Goal: Task Accomplishment & Management: Manage account settings

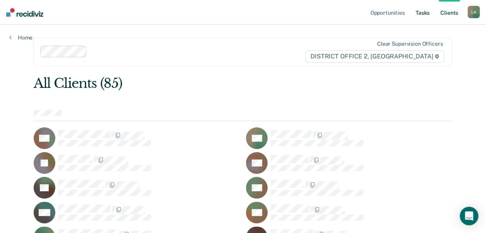
click at [425, 12] on link "Tasks" at bounding box center [422, 12] width 17 height 25
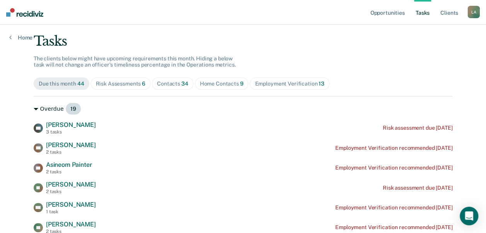
scroll to position [43, 0]
click at [204, 80] on div "Home Contacts 9" at bounding box center [222, 83] width 44 height 7
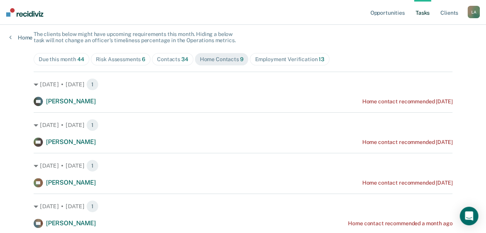
scroll to position [66, 0]
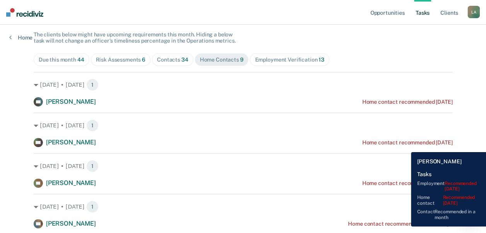
click at [405, 146] on div "RW [PERSON_NAME] Home contact recommended [DATE]" at bounding box center [243, 142] width 419 height 9
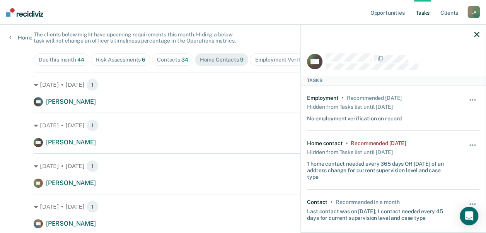
click at [465, 138] on div "Home contact • Recommended [DATE] Hidden from Tasks list until [DATE] 1 home co…" at bounding box center [393, 160] width 172 height 58
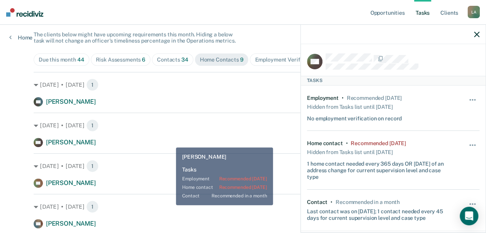
click at [170, 142] on div "RW [PERSON_NAME] Home contact recommended [DATE]" at bounding box center [243, 142] width 419 height 9
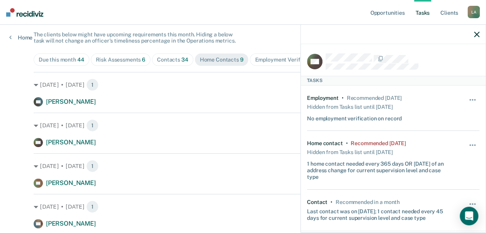
click at [11, 179] on div "Opportunities Tasks Client s [PERSON_NAME] L A Profile How it works Log Out Hom…" at bounding box center [243, 185] width 486 height 503
click at [476, 34] on icon "button" at bounding box center [476, 34] width 5 height 5
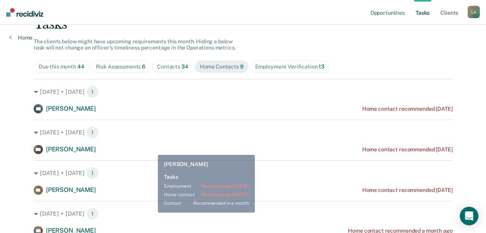
scroll to position [44, 0]
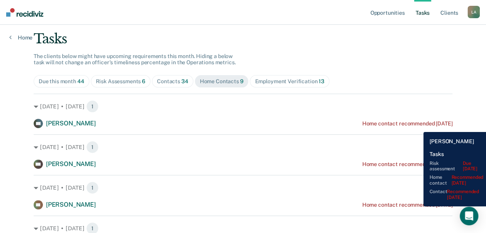
click at [418, 126] on div "Home contact recommended [DATE]" at bounding box center [407, 123] width 91 height 7
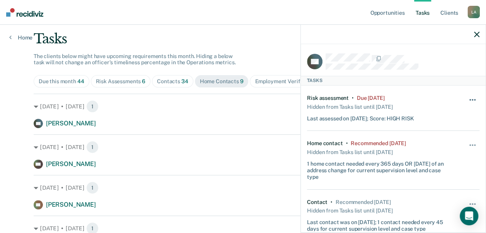
click at [466, 100] on button "button" at bounding box center [472, 103] width 13 height 12
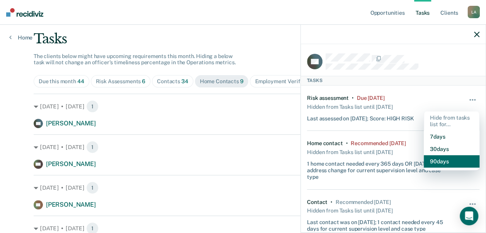
click at [436, 160] on button "90 days" at bounding box center [452, 161] width 56 height 12
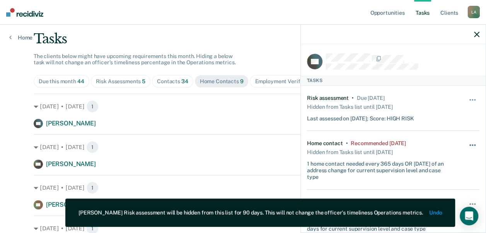
click at [469, 145] on button "button" at bounding box center [472, 149] width 13 height 12
click at [460, 207] on div "Open Intercom Messenger" at bounding box center [469, 216] width 20 height 20
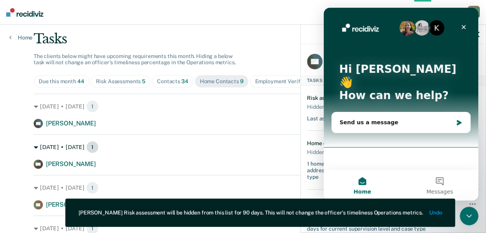
scroll to position [0, 0]
click at [266, 142] on div "[DATE] • [DATE] 1" at bounding box center [243, 147] width 419 height 12
click at [463, 28] on icon "Close" at bounding box center [464, 27] width 6 height 6
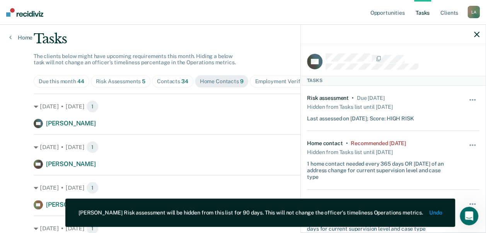
click at [466, 141] on div "Hide from tasks list for... 7 days 30 days 90 days" at bounding box center [472, 160] width 13 height 40
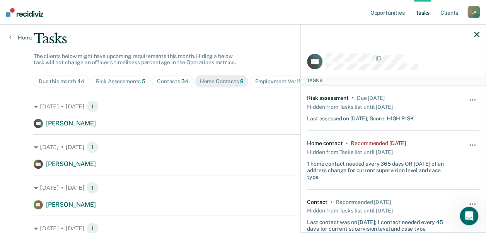
click at [475, 37] on icon "button" at bounding box center [476, 34] width 5 height 5
